Goal: Transaction & Acquisition: Download file/media

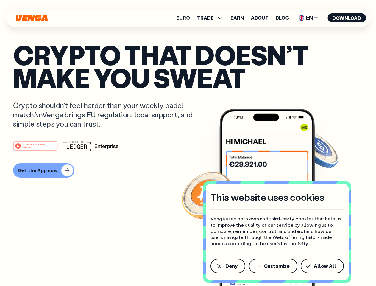
click at [188, 143] on div "#1 PRODUCT OF THE MONTH Web3" at bounding box center [188, 146] width 350 height 11
click at [228, 266] on span "Deny" at bounding box center [232, 266] width 12 height 5
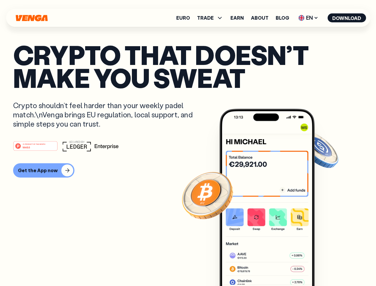
click at [274, 266] on img at bounding box center [267, 209] width 95 height 200
click at [324, 266] on article "Crypto that doesn’t make you sweat Crypto shouldn’t feel harder than your weekl…" at bounding box center [188, 154] width 350 height 223
click at [212, 18] on span "TRADE" at bounding box center [205, 17] width 17 height 5
click at [309, 18] on span "EN" at bounding box center [308, 18] width 24 height 10
click at [347, 18] on button "Download" at bounding box center [347, 17] width 38 height 9
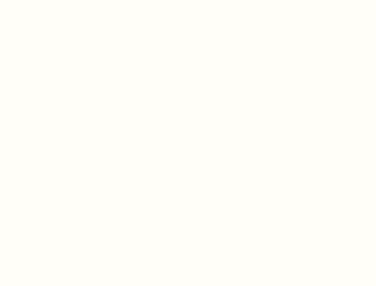
click at [188, 0] on html "This website uses cookies Venga uses both own and third-party cookies that help…" at bounding box center [188, 0] width 376 height 0
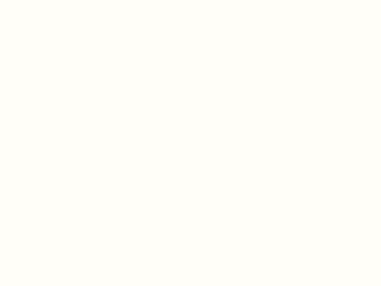
click at [43, 0] on html "This website uses cookies Venga uses both own and third-party cookies that help…" at bounding box center [190, 0] width 381 height 0
click at [36, 0] on html "This website uses cookies Venga uses both own and third-party cookies that help…" at bounding box center [190, 0] width 381 height 0
